Goal: Task Accomplishment & Management: Complete application form

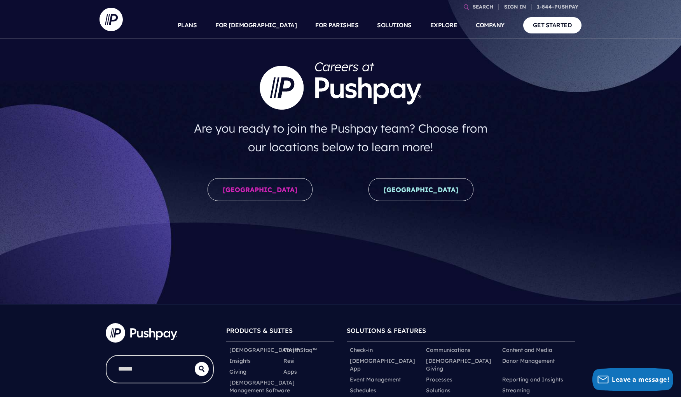
scroll to position [31, 0]
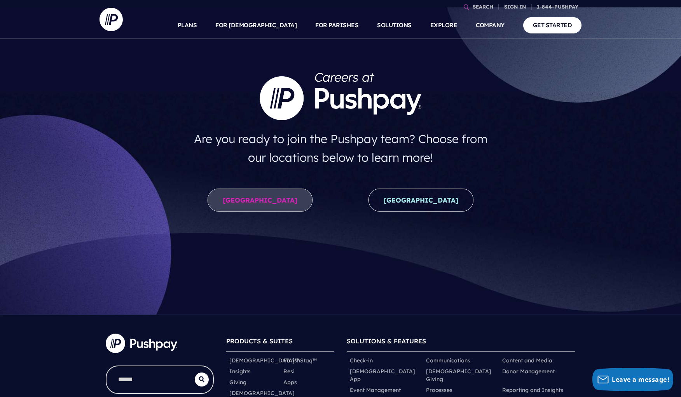
click at [250, 200] on link "[GEOGRAPHIC_DATA]" at bounding box center [259, 199] width 105 height 23
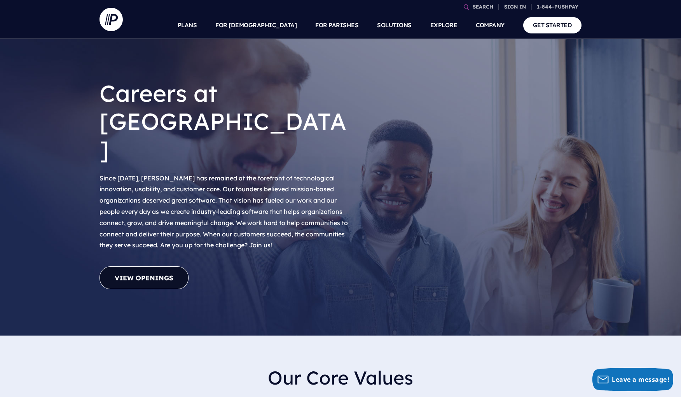
click at [161, 266] on link "View Openings" at bounding box center [143, 277] width 89 height 23
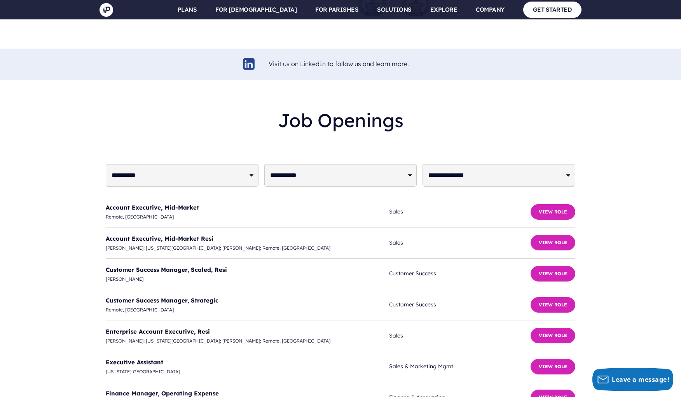
scroll to position [1833, 0]
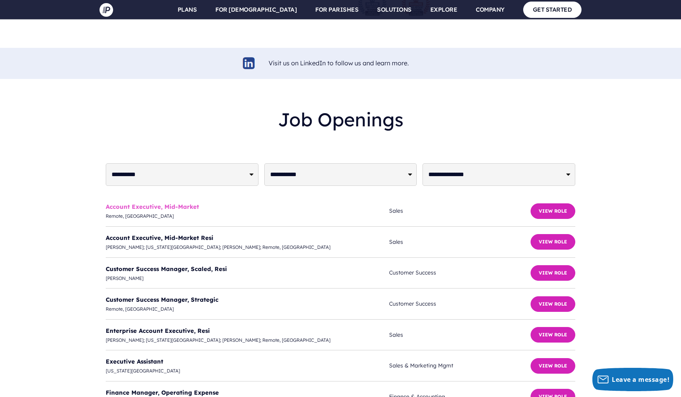
click at [136, 203] on link "Account Executive, Mid-Market" at bounding box center [152, 206] width 93 height 7
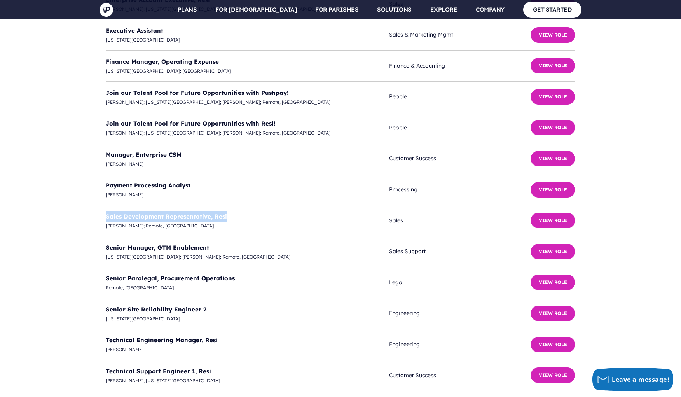
scroll to position [2167, 0]
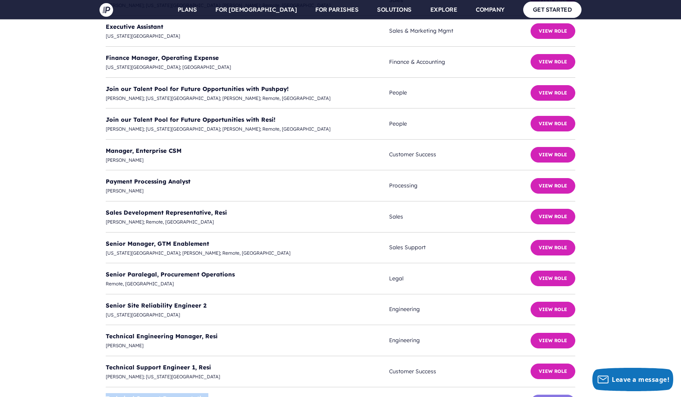
click at [561, 394] on button "View Role" at bounding box center [552, 402] width 45 height 16
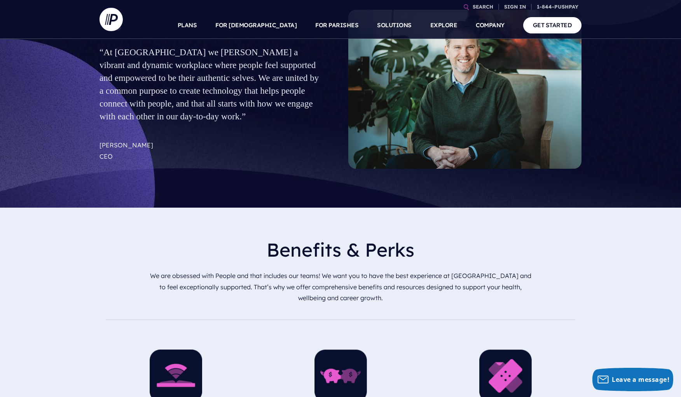
scroll to position [425, 0]
